Goal: Task Accomplishment & Management: Use online tool/utility

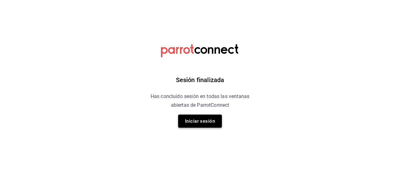
click at [207, 118] on button "Iniciar sesión" at bounding box center [200, 121] width 44 height 13
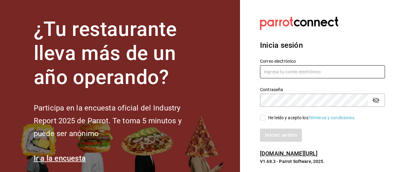
type input "cafesolovino@gmail.com"
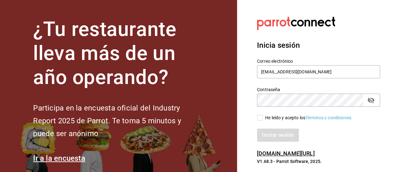
click at [259, 118] on input "He leído y acepto los Términos y condiciones." at bounding box center [260, 118] width 6 height 6
checkbox input "true"
click at [264, 131] on button "Iniciar sesión" at bounding box center [278, 135] width 43 height 13
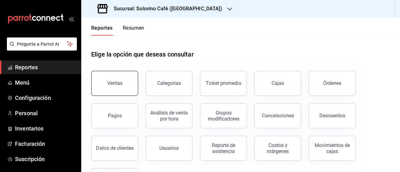
click at [115, 88] on button "Ventas" at bounding box center [114, 83] width 47 height 25
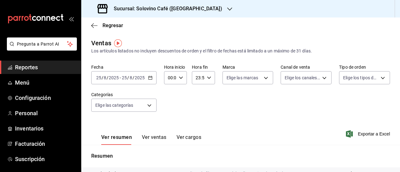
click at [151, 78] on icon "button" at bounding box center [150, 78] width 4 height 4
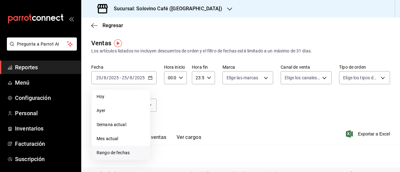
click at [115, 153] on span "Rango de fechas" at bounding box center [121, 153] width 48 height 7
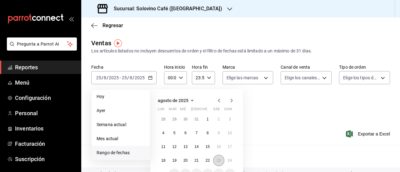
click at [218, 161] on abbr "23" at bounding box center [219, 160] width 4 height 4
click button "23" at bounding box center [218, 160] width 11 height 11
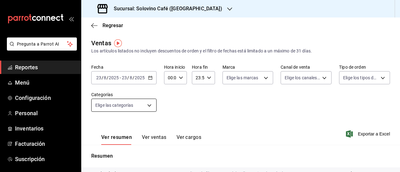
click at [147, 103] on body "Pregunta a Parrot AI Reportes Menú Configuración Personal Inventarios Facturaci…" at bounding box center [200, 86] width 400 height 172
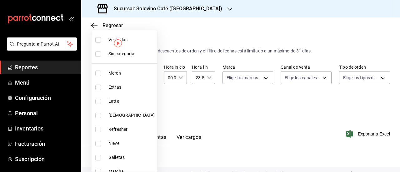
click at [118, 73] on span "Merch" at bounding box center [131, 73] width 46 height 7
type input "9eec1b57-d20d-4a17-8b76-f1823765e731"
checkbox input "true"
click at [211, 112] on div at bounding box center [200, 86] width 400 height 172
